Goal: Task Accomplishment & Management: Manage account settings

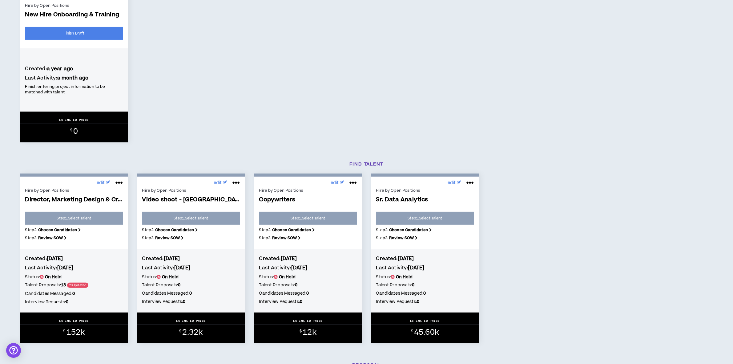
scroll to position [231, 0]
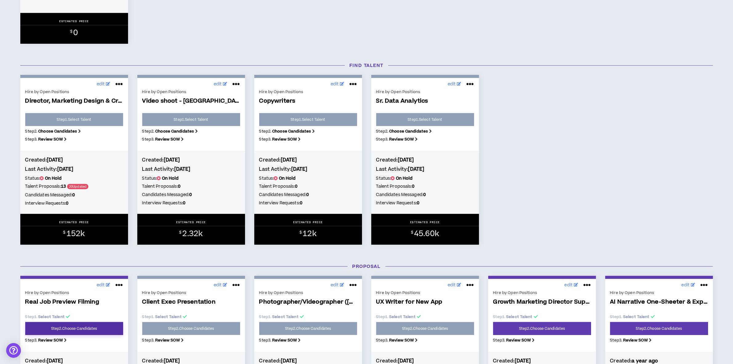
click at [71, 328] on link "Step 2 . Choose Candidates" at bounding box center [74, 328] width 98 height 13
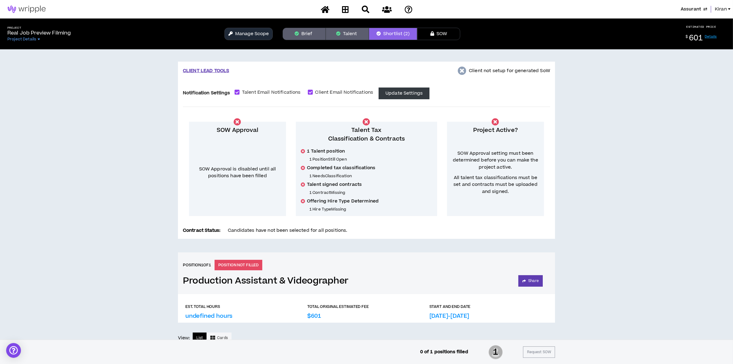
click at [307, 33] on button "Brief" at bounding box center [304, 34] width 43 height 12
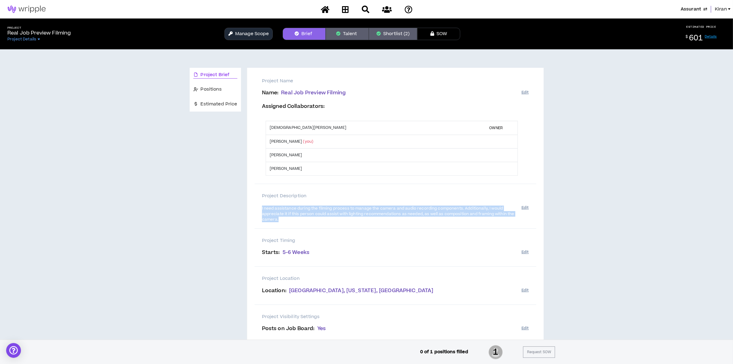
drag, startPoint x: 282, startPoint y: 219, endPoint x: 260, endPoint y: 206, distance: 25.7
click at [260, 206] on div "Project Description I need assistance during the filming process to manage the …" at bounding box center [396, 206] width 282 height 45
copy span "I need assistance during the filming process to manage the camera and audio rec…"
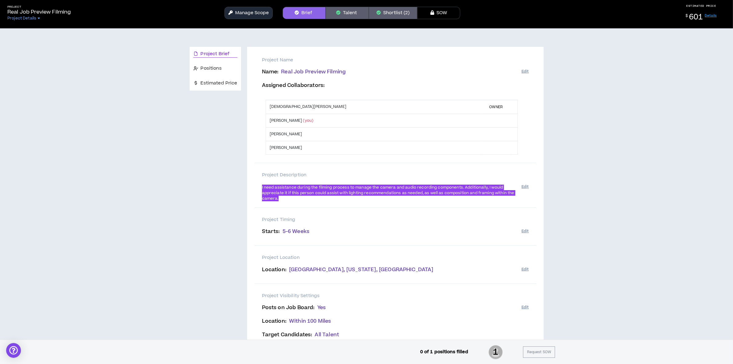
scroll to position [39, 0]
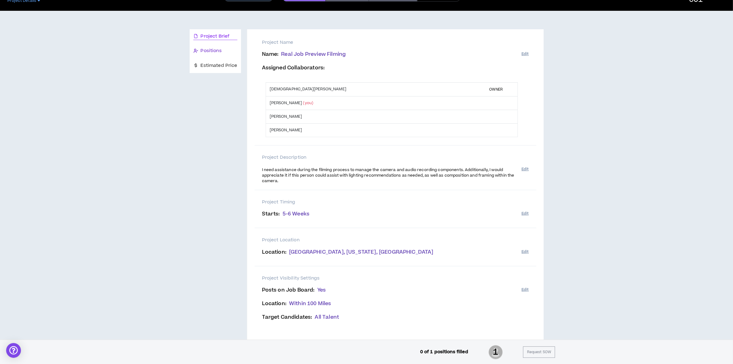
click at [209, 50] on span "Positions" at bounding box center [211, 50] width 21 height 7
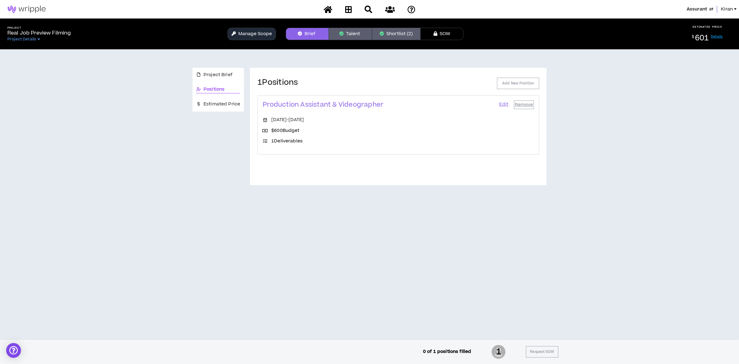
click at [505, 102] on link "Edit" at bounding box center [504, 104] width 10 height 9
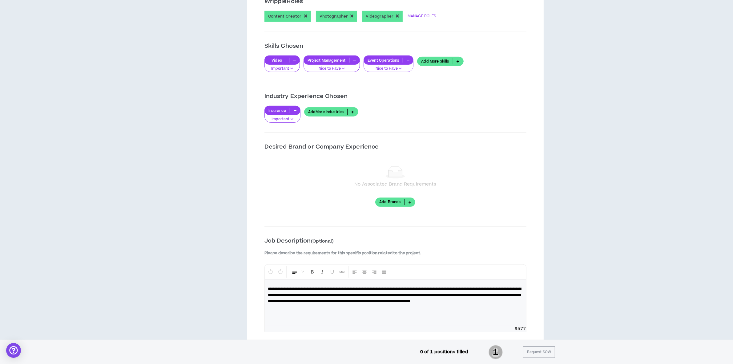
scroll to position [462, 0]
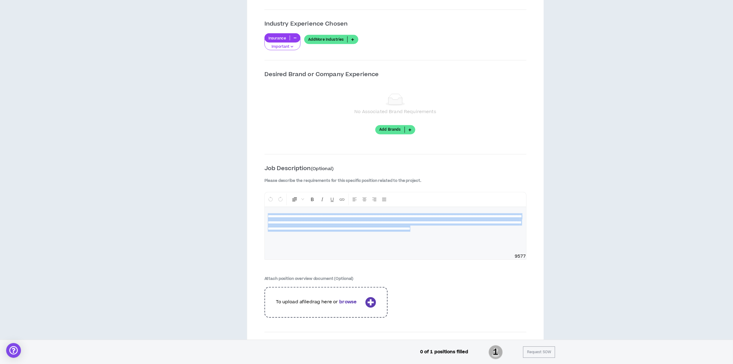
drag, startPoint x: 367, startPoint y: 242, endPoint x: 189, endPoint y: 205, distance: 181.5
click at [190, 205] on div "**********" at bounding box center [367, 33] width 354 height 854
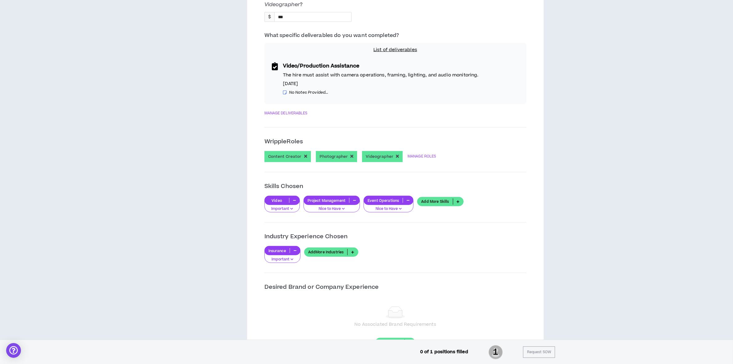
scroll to position [231, 0]
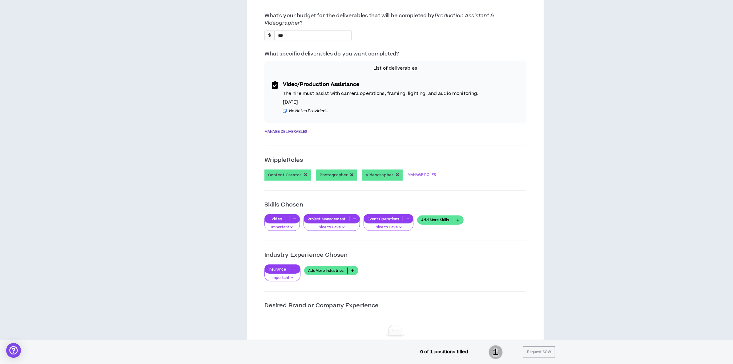
click at [275, 129] on link "MANAGE DELIVERABLES" at bounding box center [286, 132] width 43 height 8
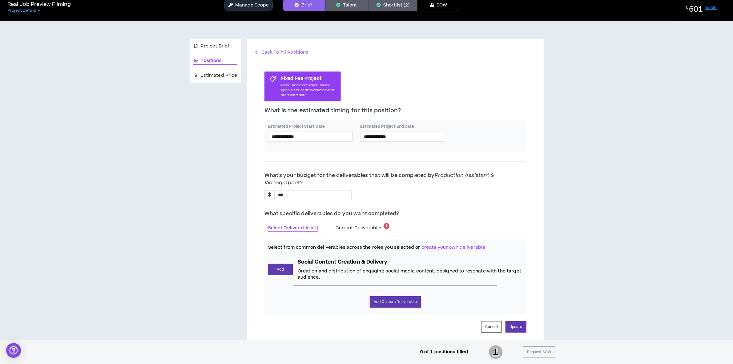
scroll to position [79, 0]
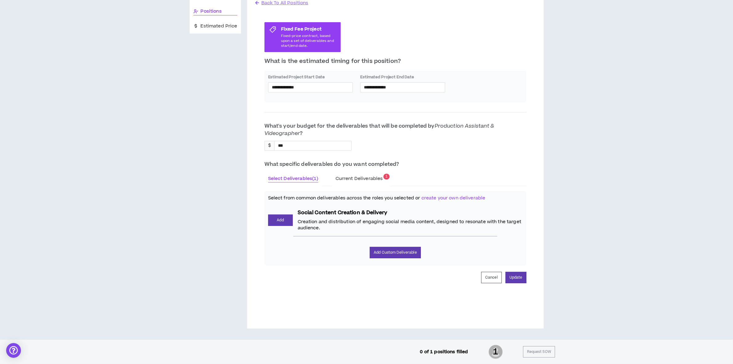
click at [354, 178] on span "Current Deliverables" at bounding box center [359, 178] width 47 height 6
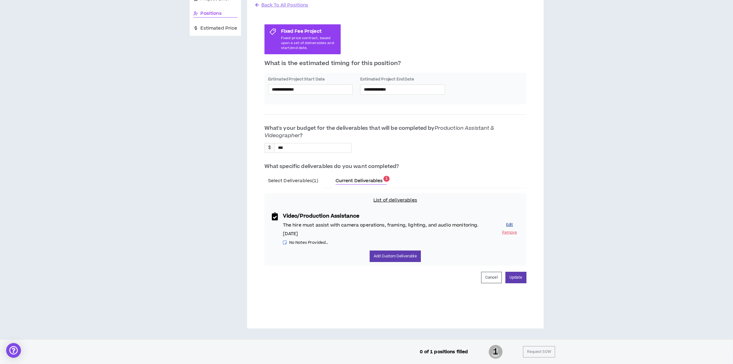
click at [512, 223] on button "Edit" at bounding box center [510, 225] width 18 height 6
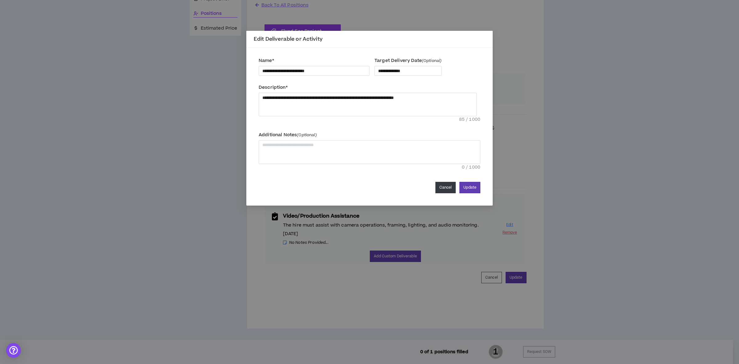
click at [445, 190] on button "Cancel" at bounding box center [446, 187] width 21 height 11
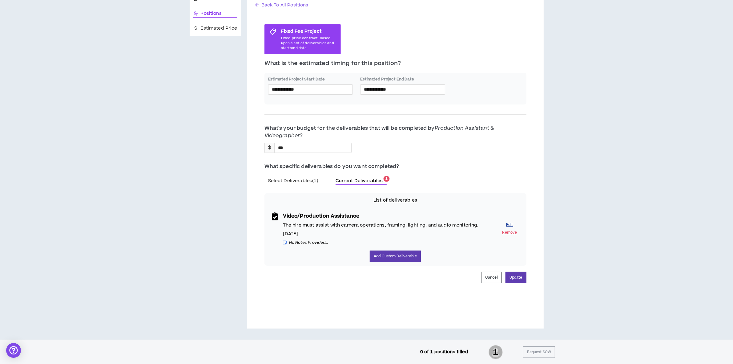
scroll to position [0, 0]
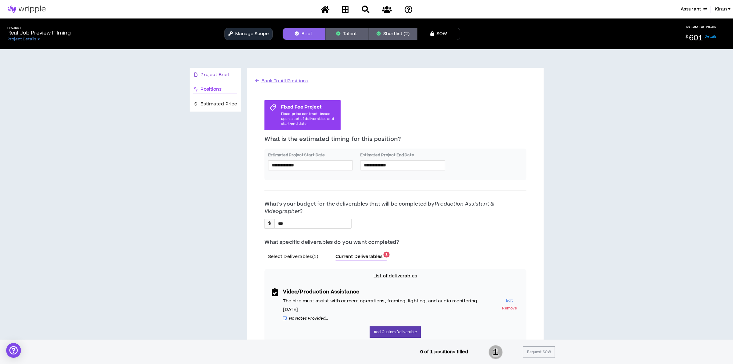
click at [211, 74] on span "Project Brief" at bounding box center [215, 74] width 29 height 7
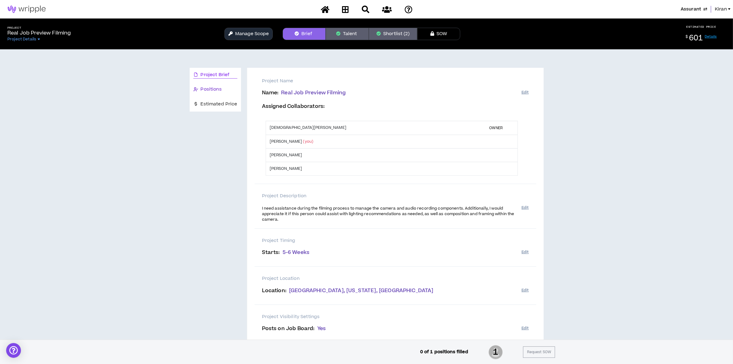
click at [217, 88] on span "Positions" at bounding box center [211, 89] width 21 height 7
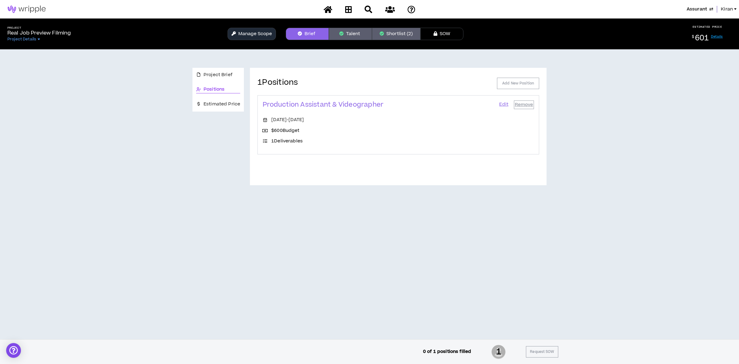
click at [504, 105] on link "Edit" at bounding box center [504, 104] width 10 height 9
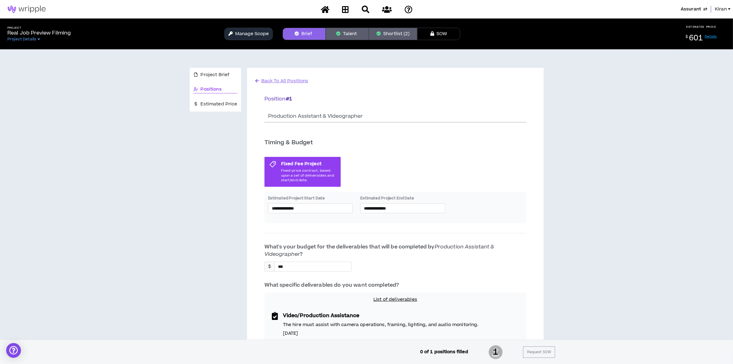
click at [281, 79] on span "Back To All Positions" at bounding box center [285, 81] width 47 height 6
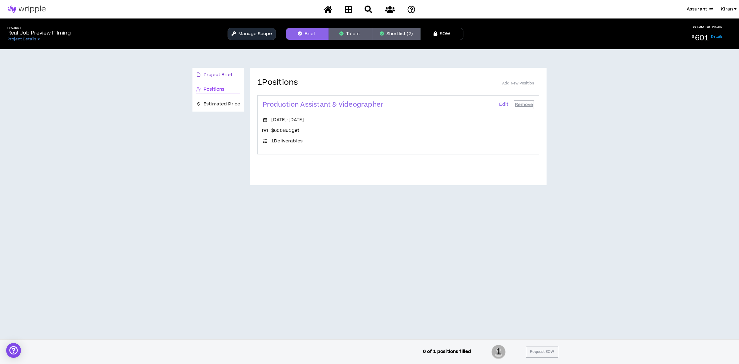
click at [216, 73] on span "Project Brief" at bounding box center [218, 74] width 29 height 7
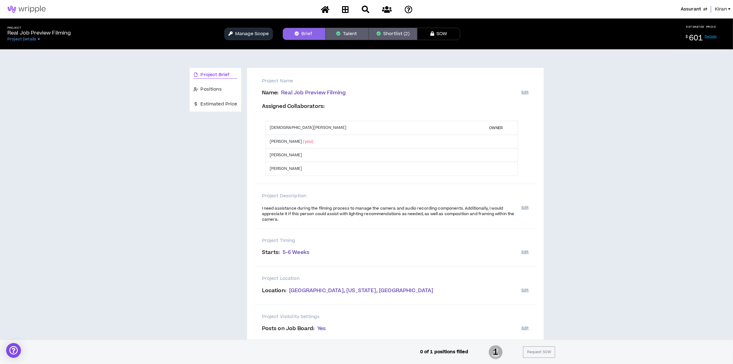
click at [352, 26] on div "Project Real Job Preview Filming Project Details Manage Scope Brief Talent Shor…" at bounding box center [366, 33] width 733 height 31
click at [391, 36] on button "Shortlist (2)" at bounding box center [393, 34] width 48 height 12
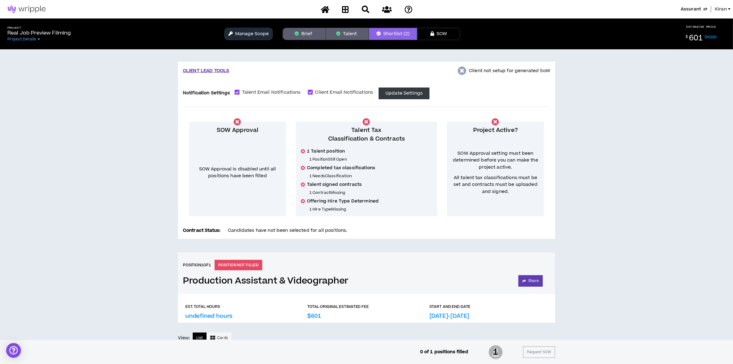
click at [288, 32] on button "Brief" at bounding box center [304, 34] width 43 height 12
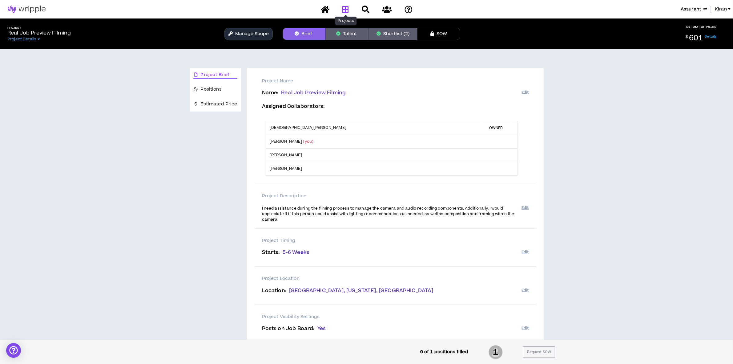
click at [343, 8] on icon at bounding box center [345, 10] width 7 height 8
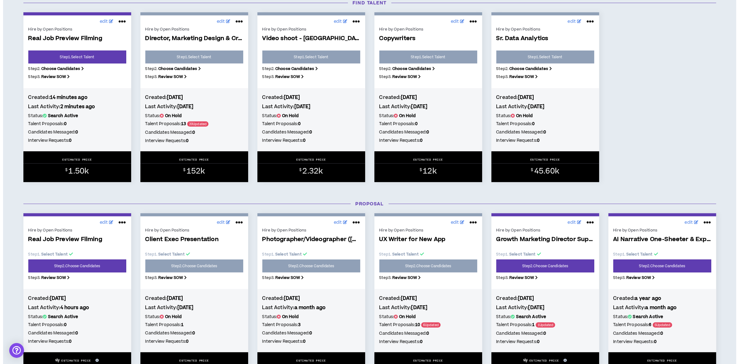
scroll to position [385, 0]
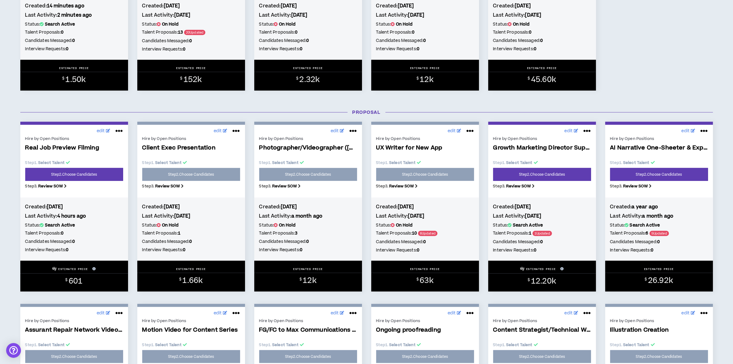
click at [119, 133] on icon at bounding box center [119, 131] width 7 height 10
click at [99, 156] on button "Close Project" at bounding box center [99, 158] width 54 height 12
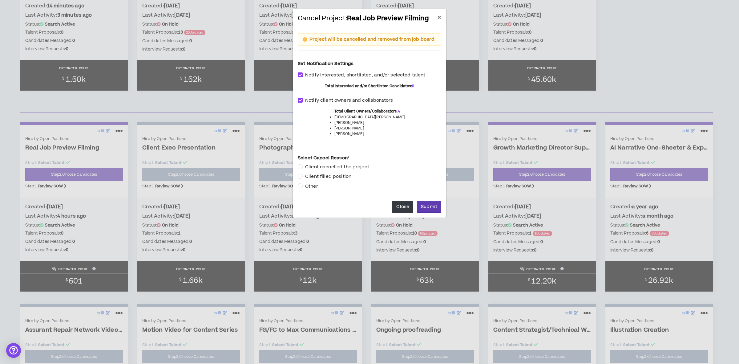
click at [314, 187] on span "Other" at bounding box center [312, 186] width 18 height 7
click at [307, 75] on span "Notify interested, shortlisted, and/or selected talent" at bounding box center [365, 75] width 125 height 7
checkbox input "*****"
click at [310, 101] on span "Notify client owners and collaborators" at bounding box center [349, 100] width 93 height 7
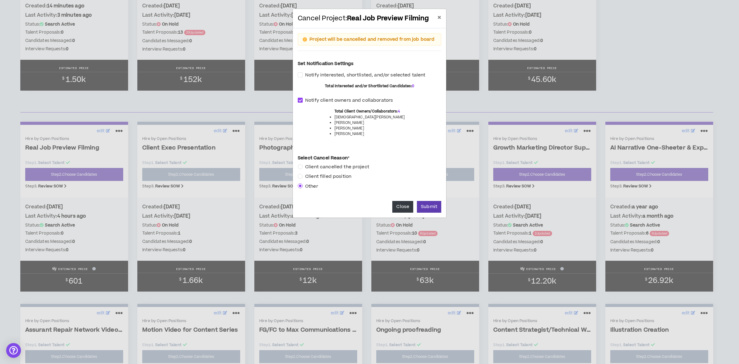
checkbox input "*****"
click at [427, 205] on button "Submit" at bounding box center [429, 207] width 24 height 12
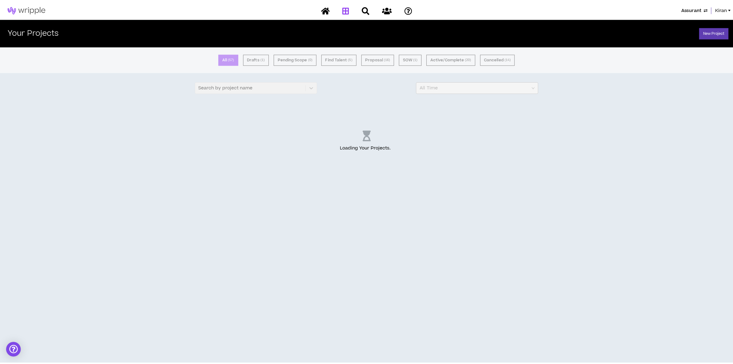
scroll to position [0, 0]
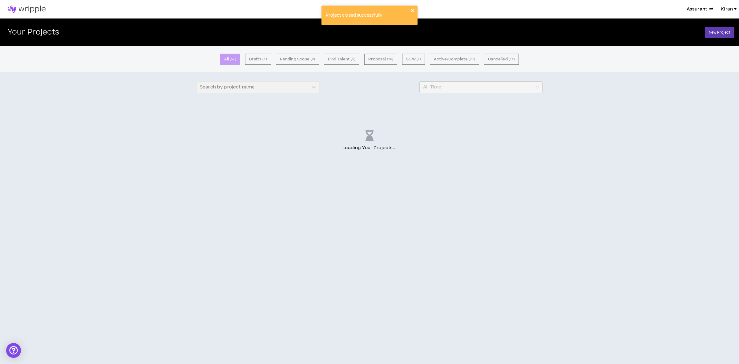
drag, startPoint x: 413, startPoint y: 9, endPoint x: 386, endPoint y: 54, distance: 52.8
click at [413, 8] on icon "close" at bounding box center [413, 10] width 4 height 5
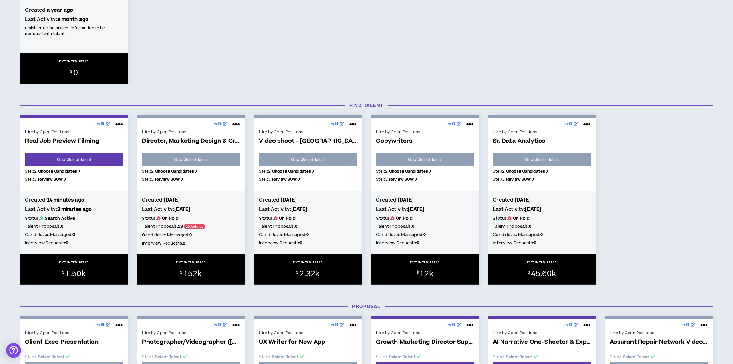
scroll to position [193, 0]
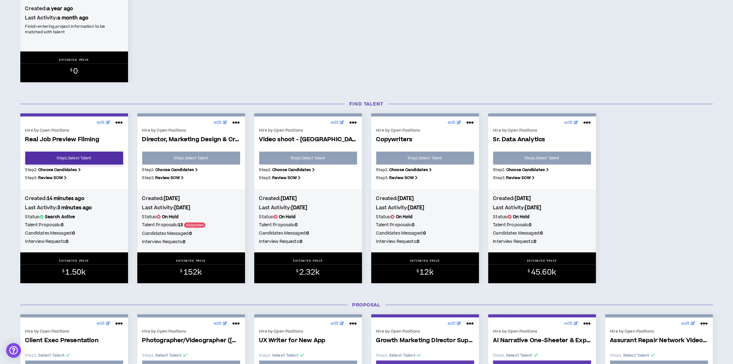
click at [80, 157] on link "Step 1 . Select Talent" at bounding box center [74, 158] width 98 height 13
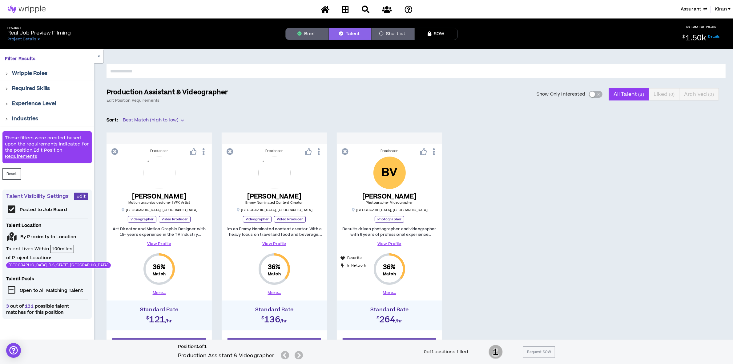
click at [304, 33] on button "Brief" at bounding box center [307, 34] width 43 height 12
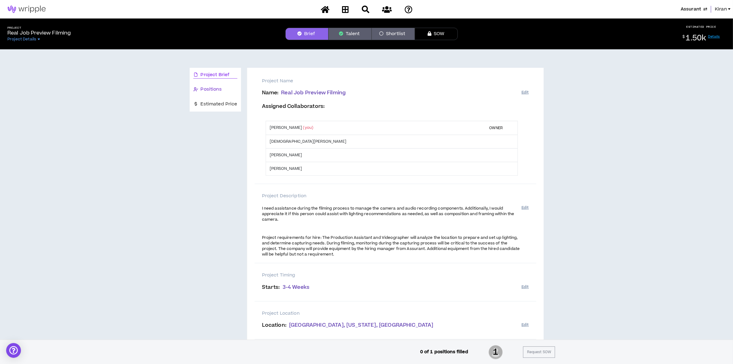
click at [208, 93] on span "Positions" at bounding box center [211, 89] width 21 height 7
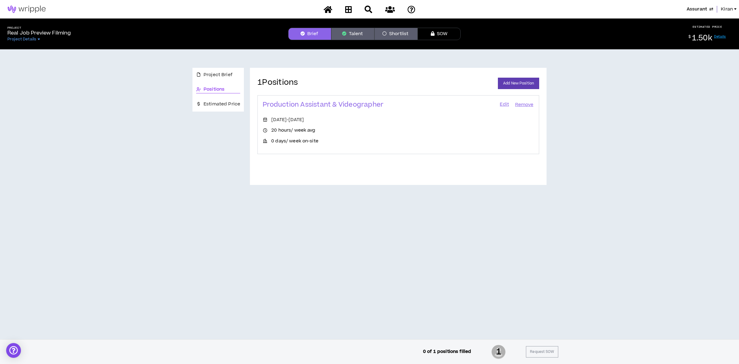
click at [504, 103] on link "Edit" at bounding box center [504, 104] width 10 height 9
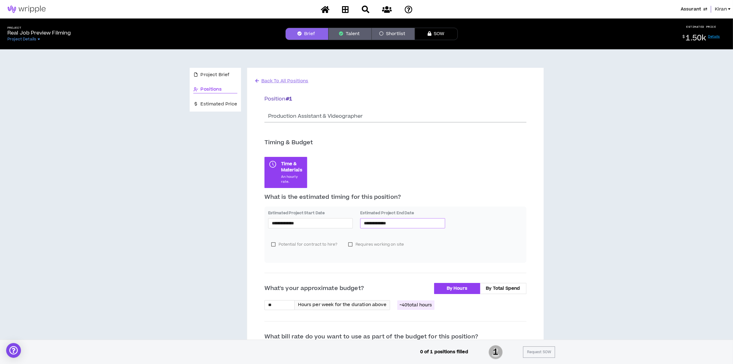
click at [410, 223] on input "**********" at bounding box center [403, 223] width 78 height 7
type input "**********"
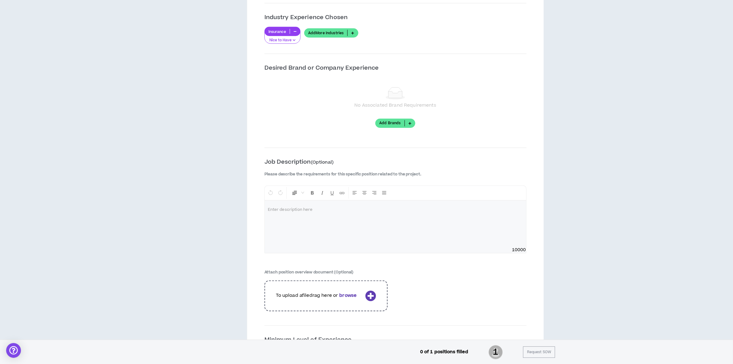
scroll to position [732, 0]
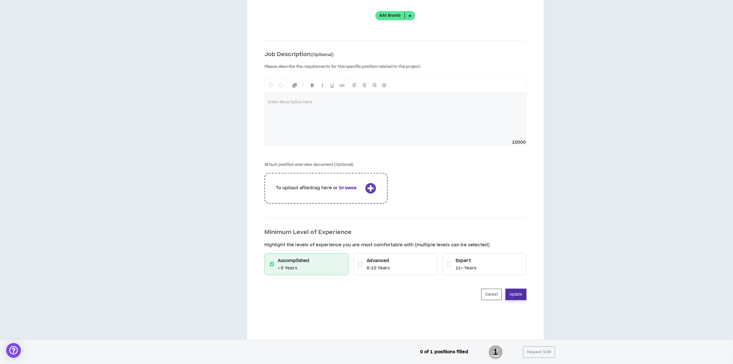
click at [509, 290] on button "Update" at bounding box center [516, 294] width 21 height 11
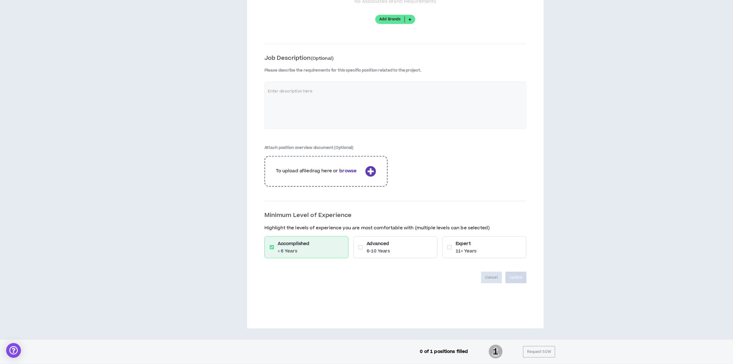
scroll to position [726, 0]
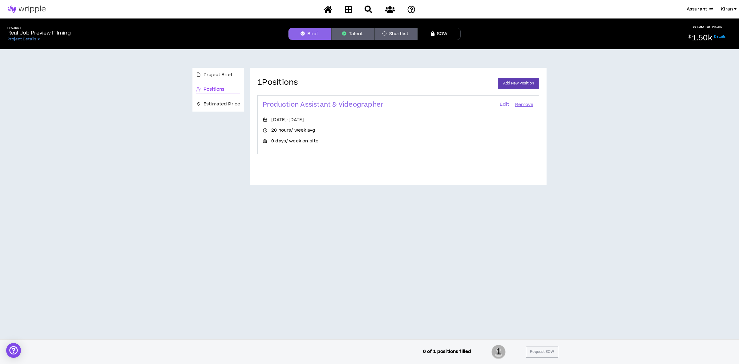
click at [503, 106] on link "Edit" at bounding box center [504, 104] width 10 height 9
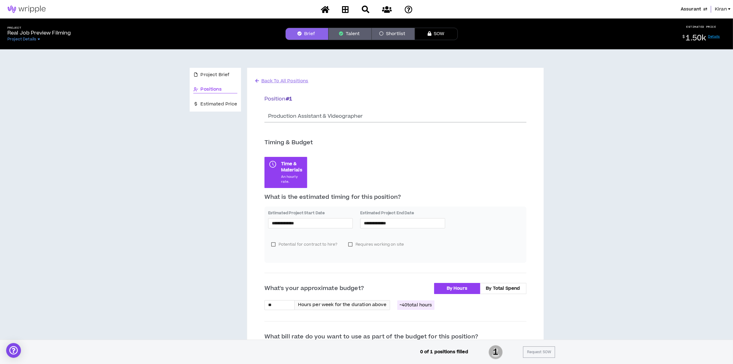
scroll to position [193, 0]
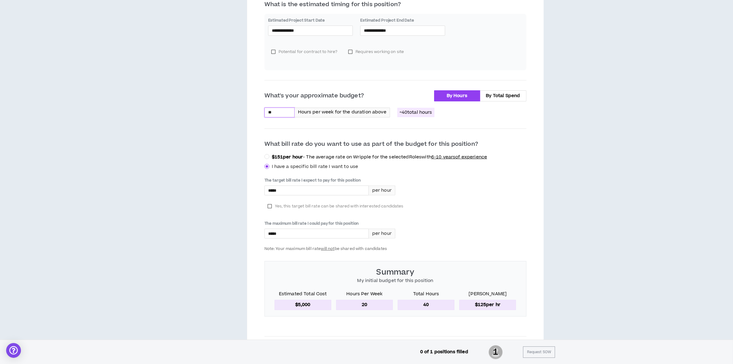
drag, startPoint x: 282, startPoint y: 115, endPoint x: 166, endPoint y: 101, distance: 116.6
type input "**"
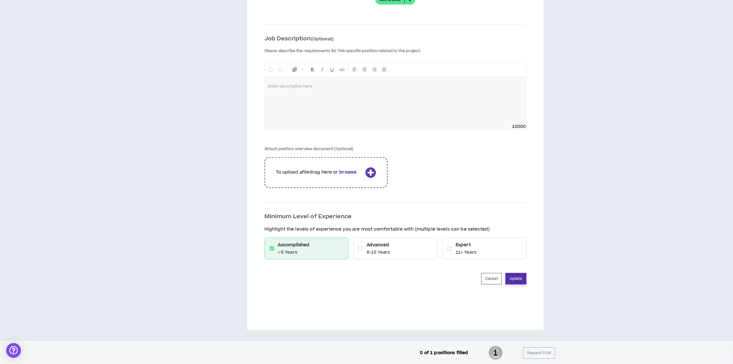
click at [520, 276] on button "Update" at bounding box center [516, 278] width 21 height 11
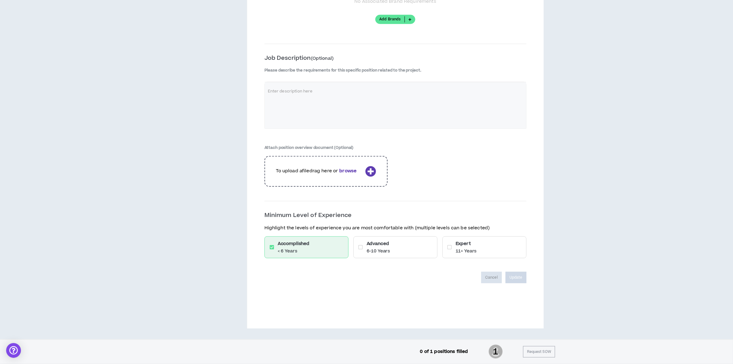
scroll to position [726, 0]
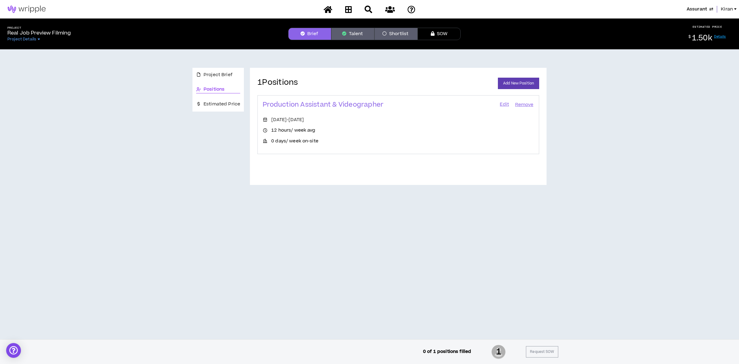
click at [513, 101] on div "Edit Remove" at bounding box center [516, 104] width 35 height 9
click at [502, 105] on link "Edit" at bounding box center [504, 104] width 10 height 9
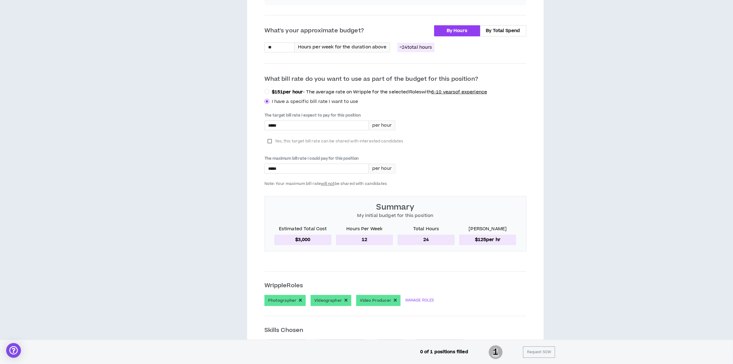
scroll to position [308, 0]
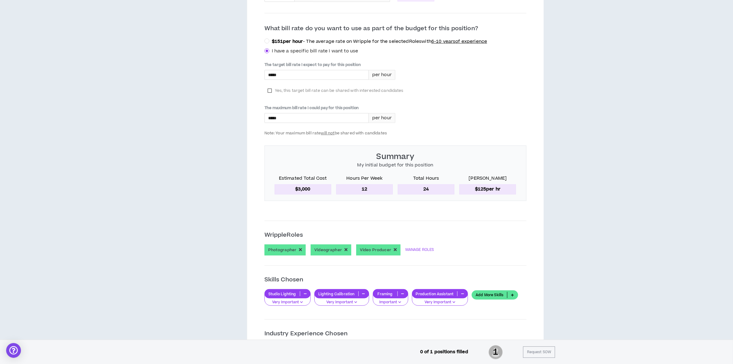
click at [51, 226] on div "**********" at bounding box center [366, 260] width 728 height 1038
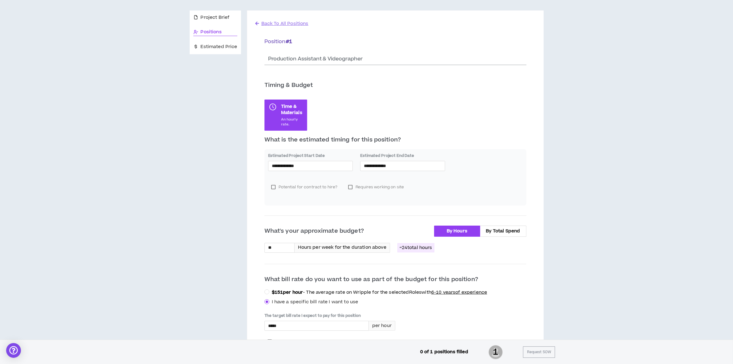
scroll to position [0, 0]
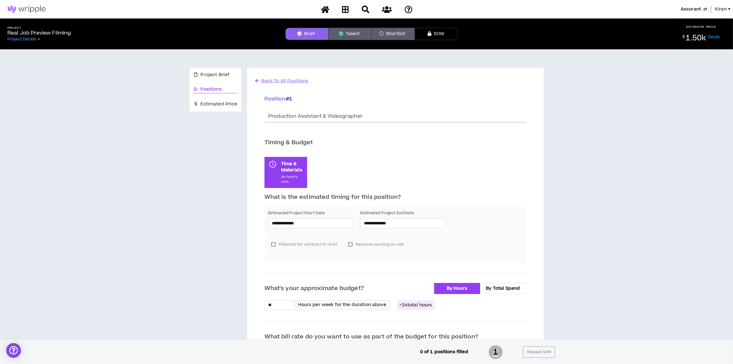
click at [696, 10] on span "Assurant" at bounding box center [691, 9] width 20 height 7
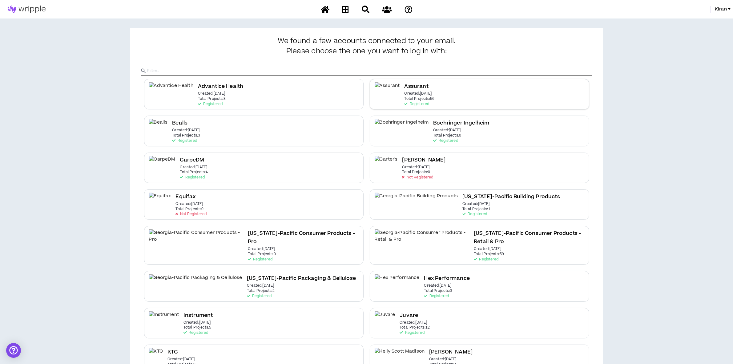
click at [444, 87] on div "Assurant Created: [DATE] Total Projects: 56 Registered" at bounding box center [480, 94] width 220 height 30
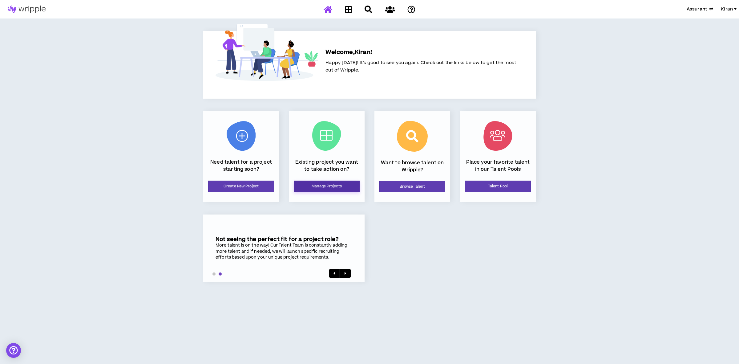
click at [342, 190] on link "Manage Projects" at bounding box center [327, 186] width 66 height 11
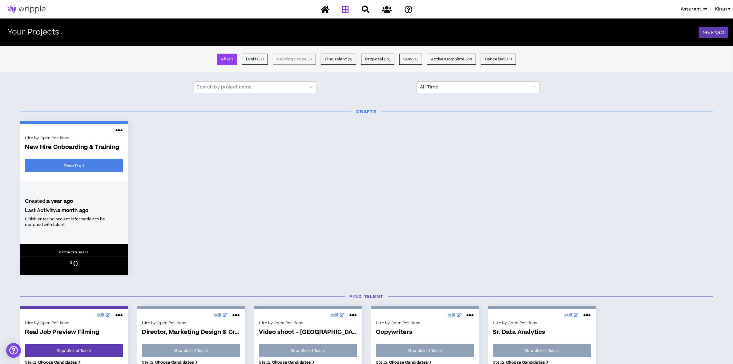
click at [265, 242] on div "Hire by Open Positions New Hire Onboarding & Training Finish Draft Created: a y…" at bounding box center [367, 198] width 702 height 154
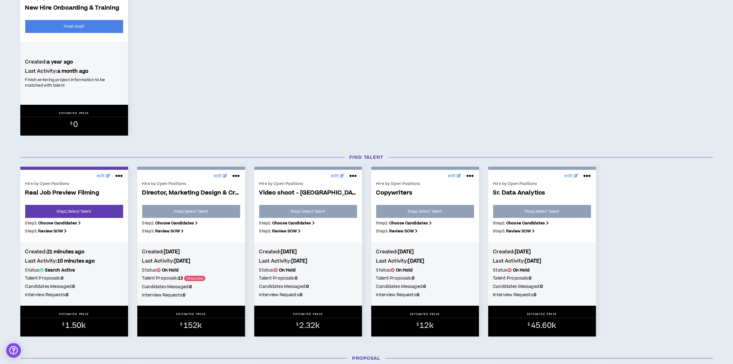
scroll to position [231, 0]
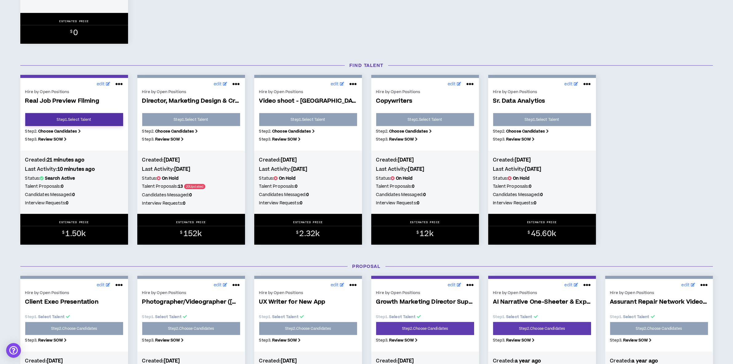
click at [88, 120] on link "Step 1 . Select Talent" at bounding box center [74, 119] width 98 height 13
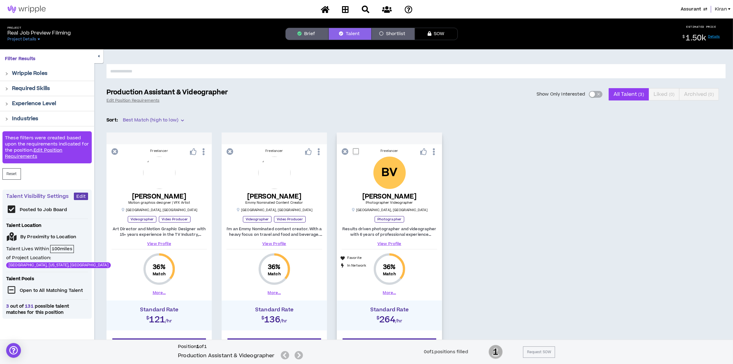
scroll to position [56, 0]
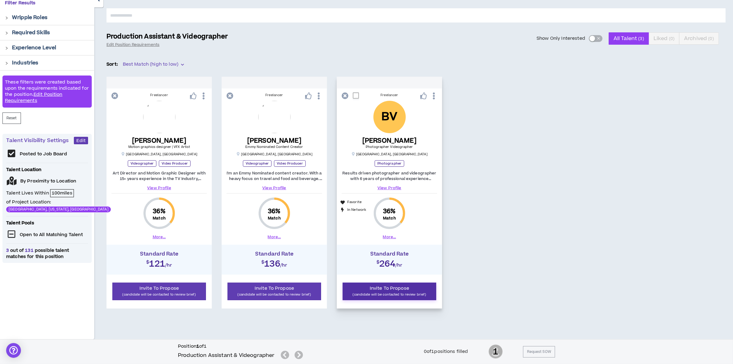
click at [390, 290] on span "Invite To Propose" at bounding box center [389, 288] width 39 height 6
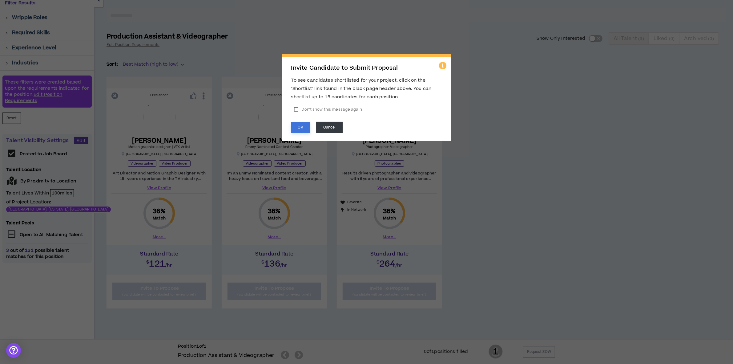
click at [295, 130] on button "OK" at bounding box center [300, 127] width 19 height 11
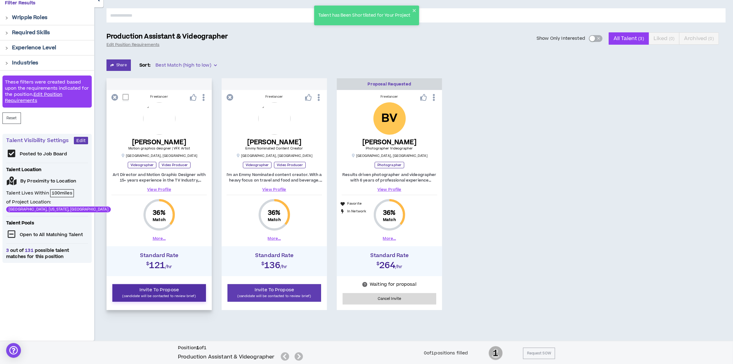
click at [176, 291] on span "Invite To Propose" at bounding box center [159, 289] width 39 height 6
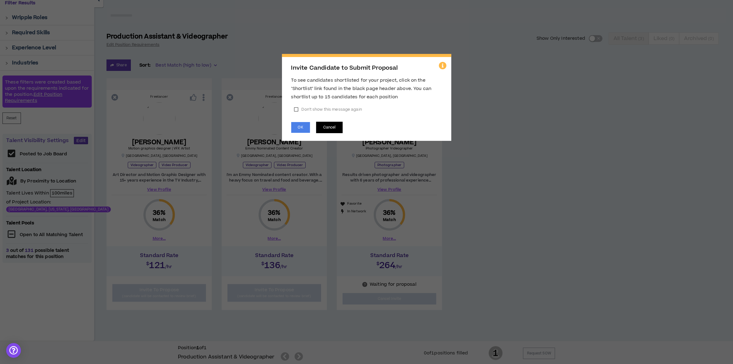
click at [341, 127] on button "Cancel" at bounding box center [329, 127] width 27 height 11
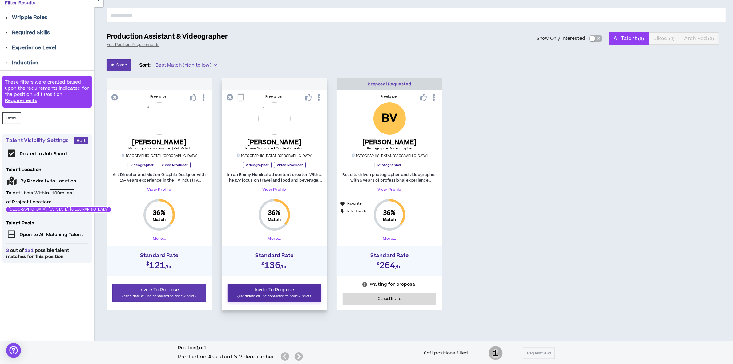
click at [257, 296] on p "(candidate will be contacted to review brief)" at bounding box center [275, 296] width 86 height 6
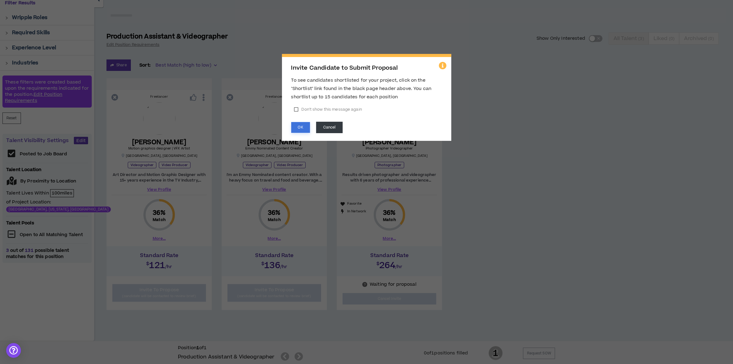
click at [296, 126] on button "OK" at bounding box center [300, 127] width 19 height 11
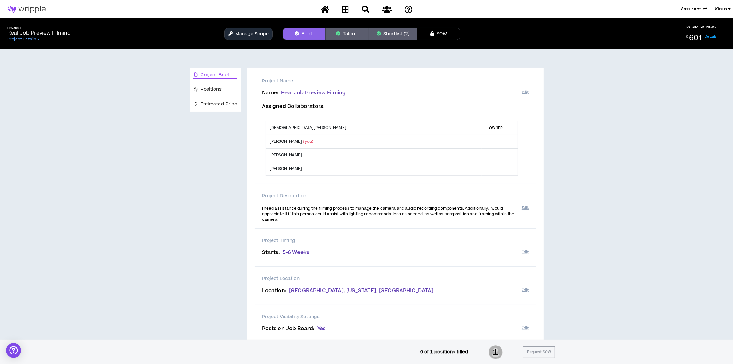
click at [360, 29] on button "Talent" at bounding box center [347, 34] width 43 height 12
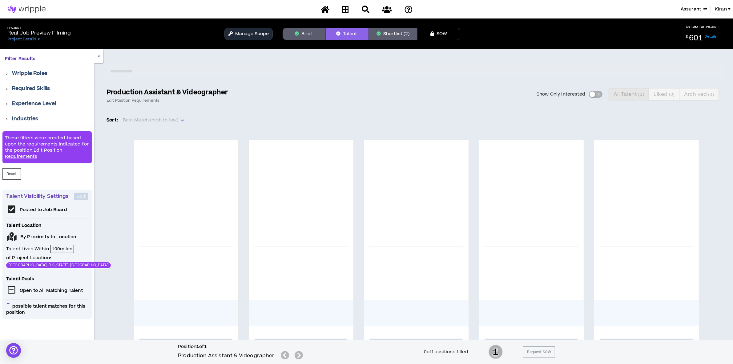
click at [303, 33] on button "Brief" at bounding box center [304, 34] width 43 height 12
